Goal: Information Seeking & Learning: Learn about a topic

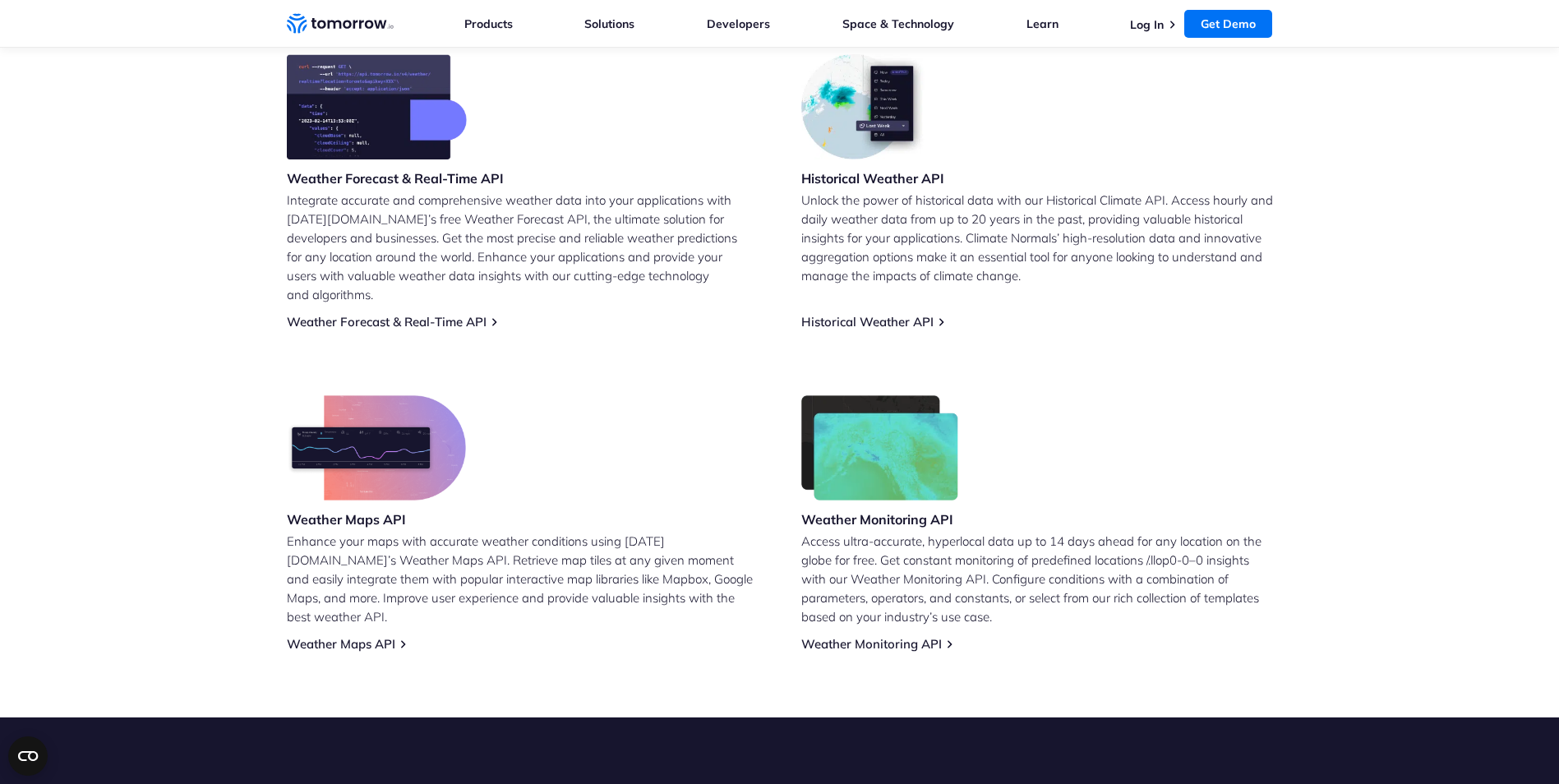
scroll to position [740, 0]
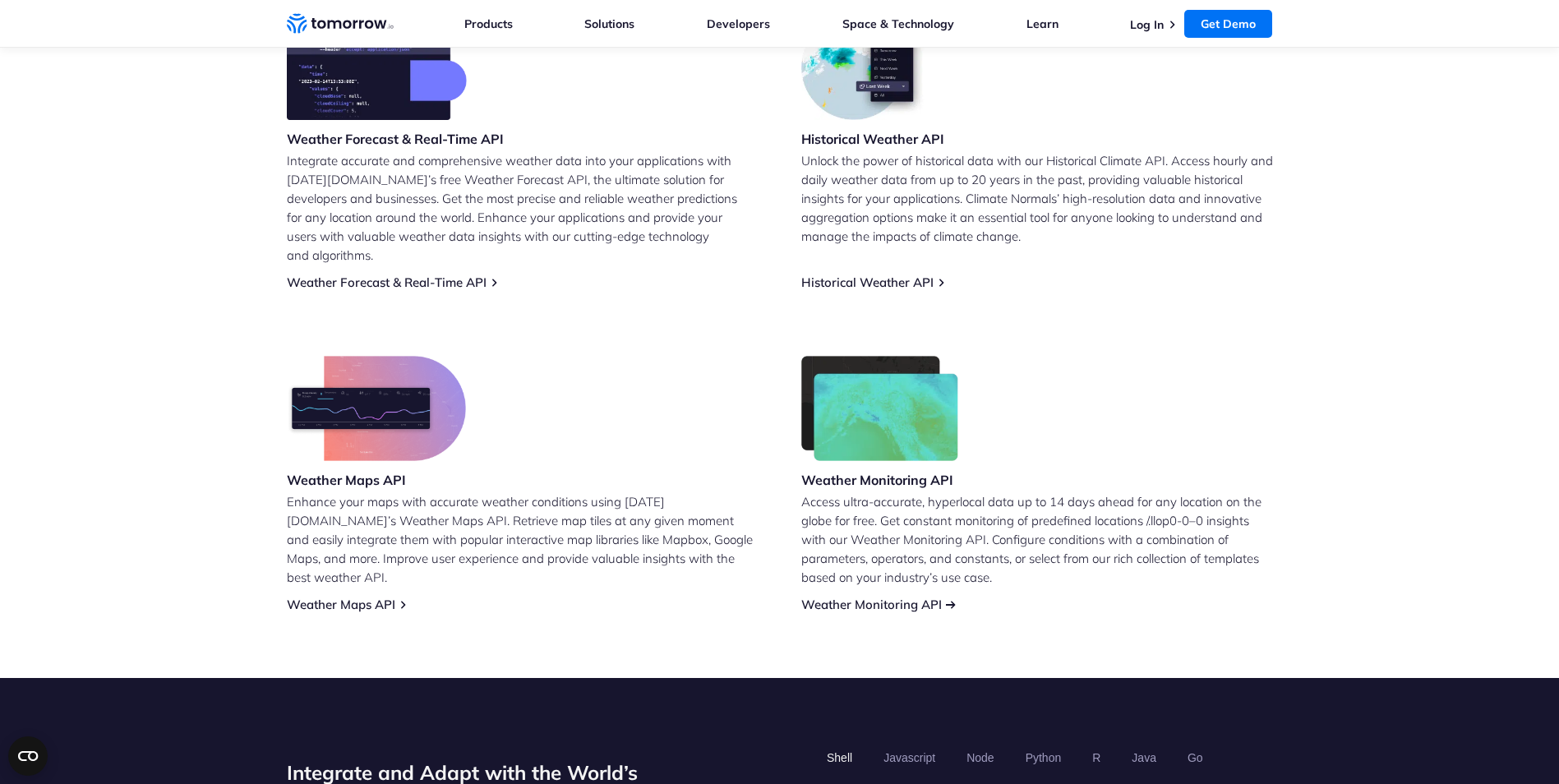
click at [905, 597] on link "Weather Monitoring API" at bounding box center [871, 604] width 141 height 16
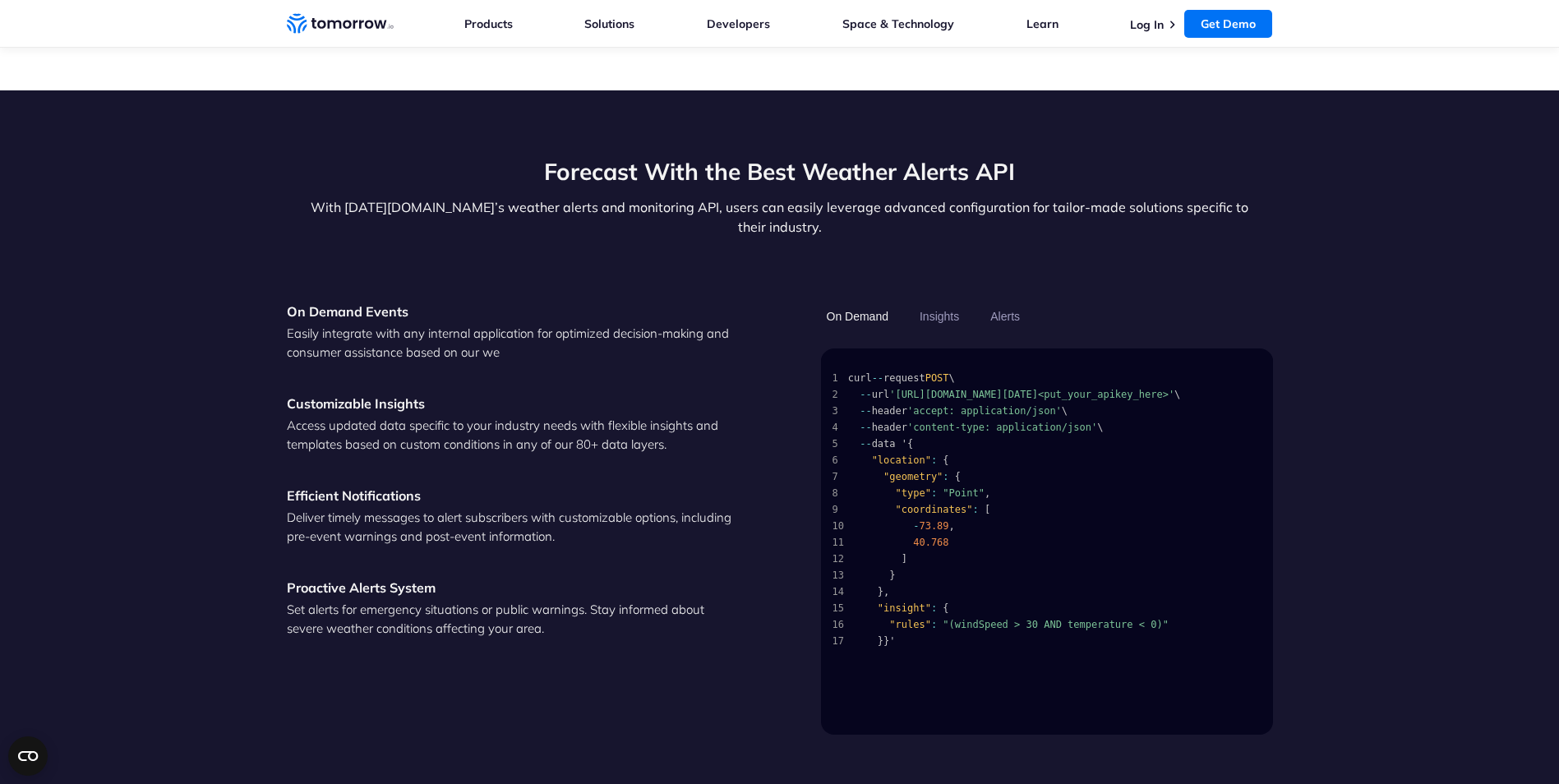
scroll to position [2136, 0]
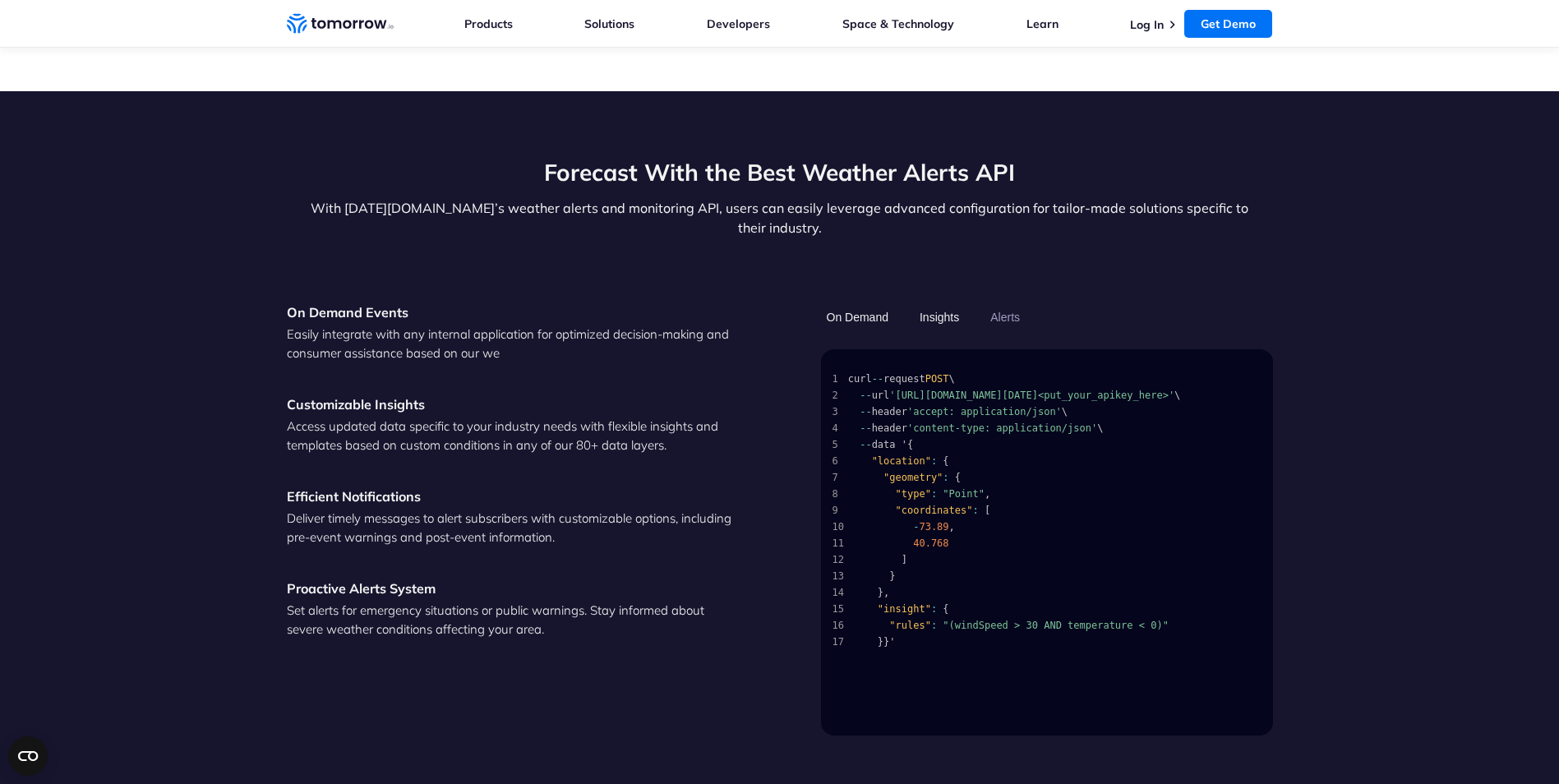
click at [935, 303] on button "Insights" at bounding box center [940, 316] width 51 height 28
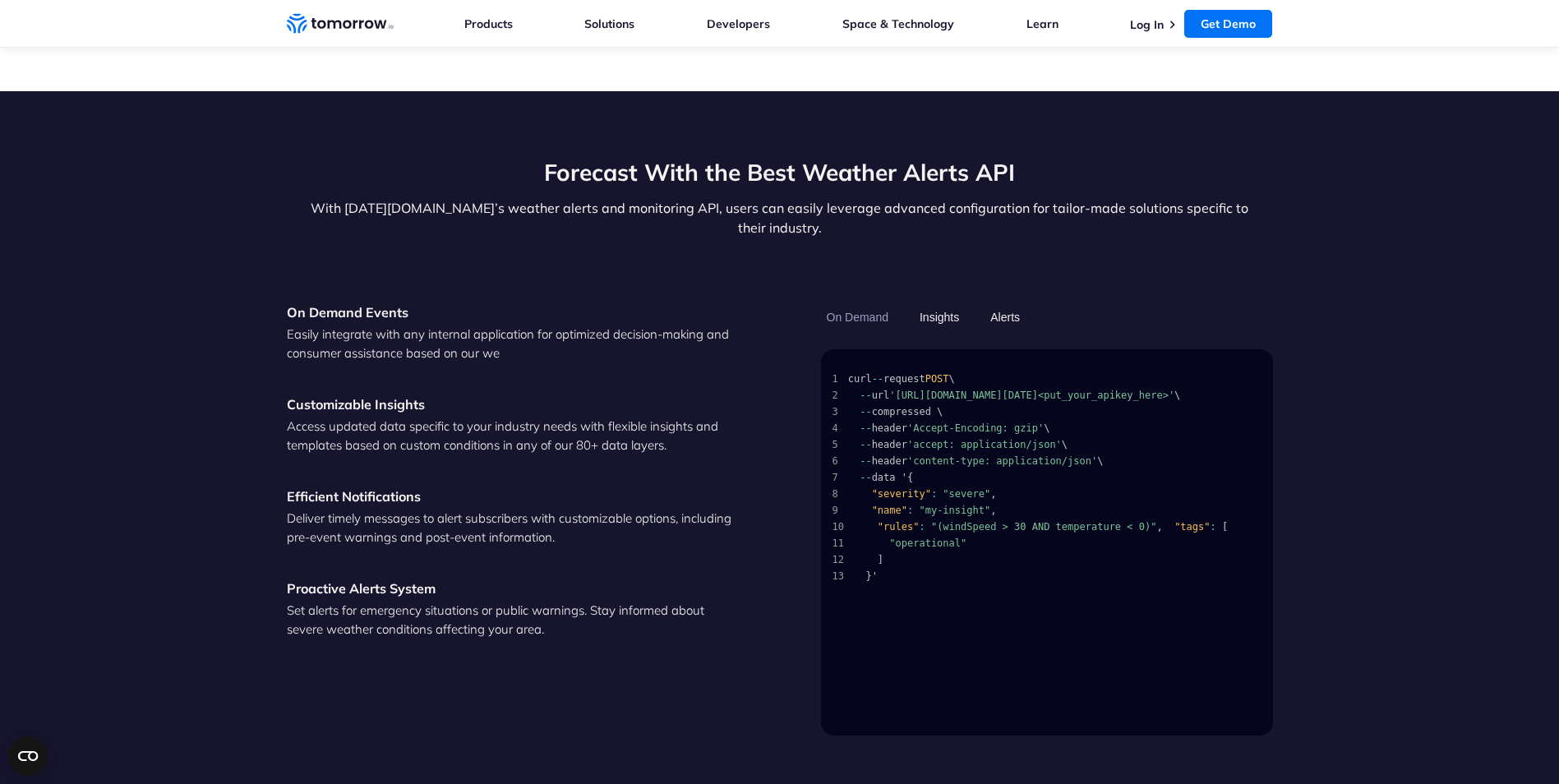
click at [1002, 303] on button "Alerts" at bounding box center [1005, 316] width 41 height 28
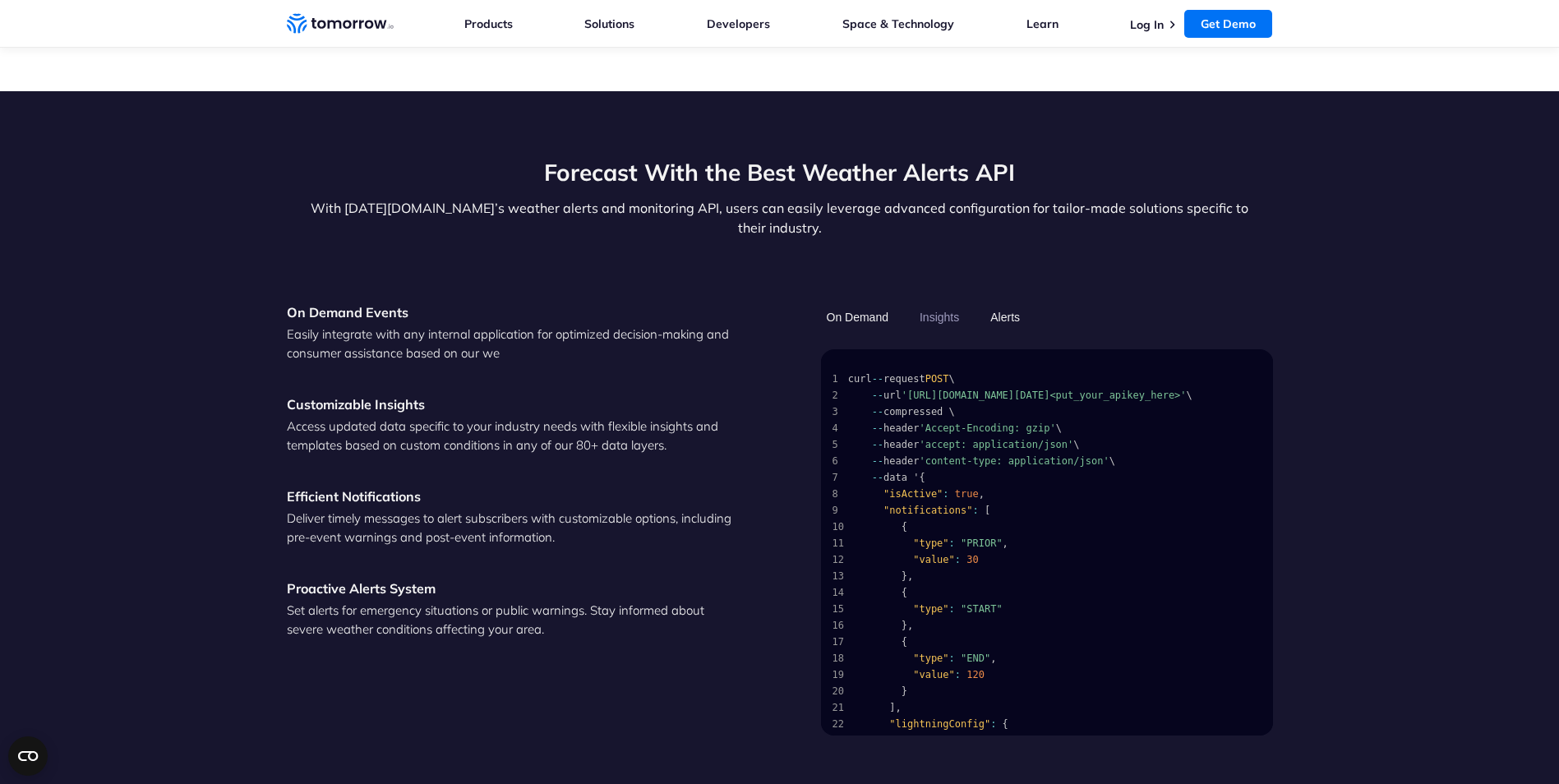
click at [878, 303] on button "On Demand" at bounding box center [857, 316] width 73 height 28
